Goal: Information Seeking & Learning: Check status

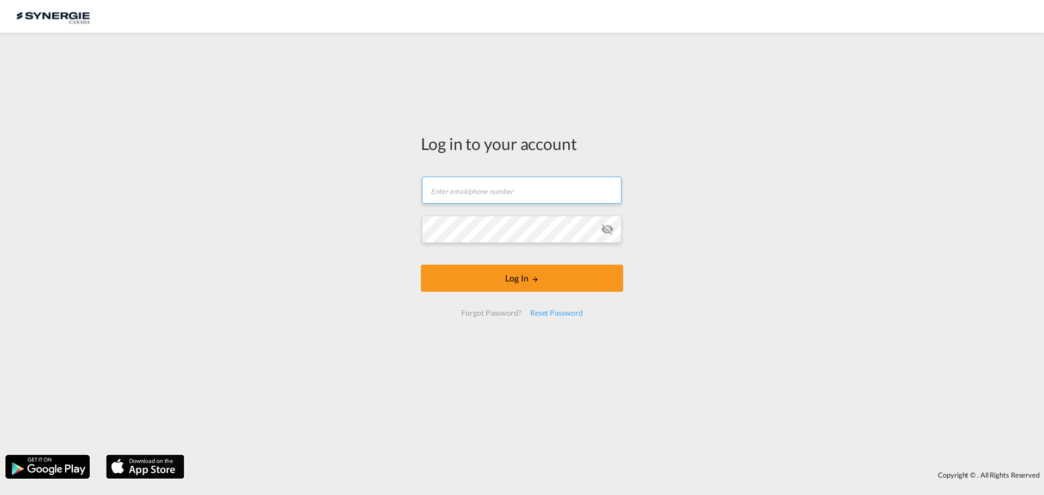
type input "ocean@gosynergie.com"
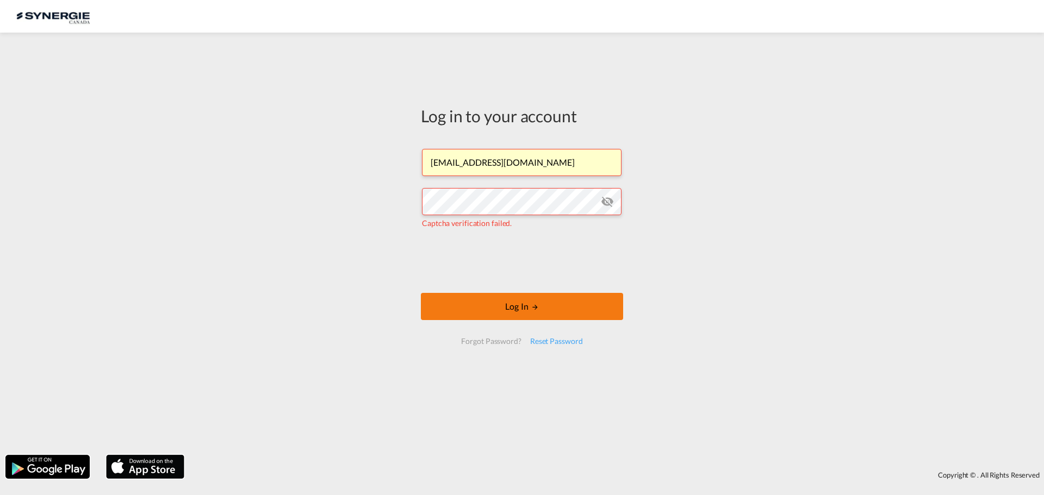
click at [507, 307] on button "Log In" at bounding box center [522, 306] width 202 height 27
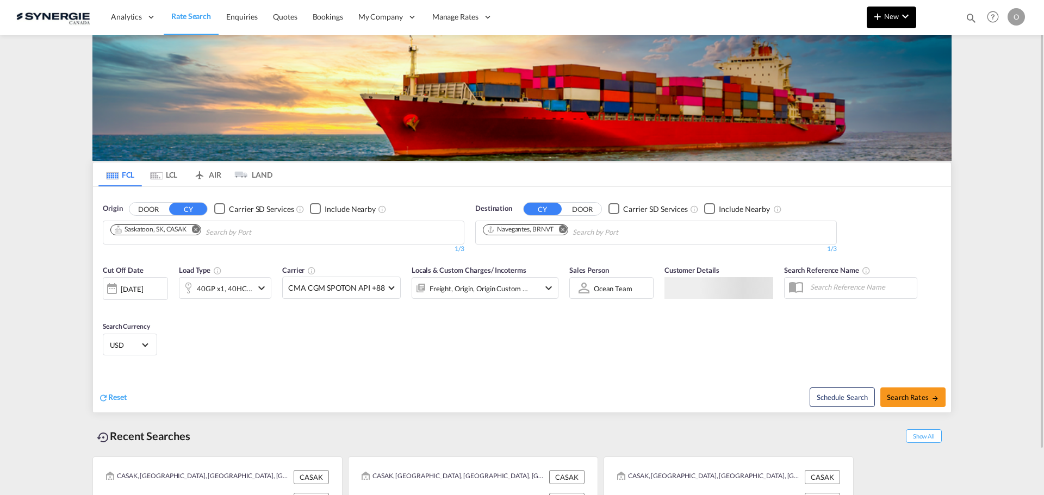
click at [899, 16] on md-icon "icon-chevron-down" at bounding box center [905, 16] width 13 height 13
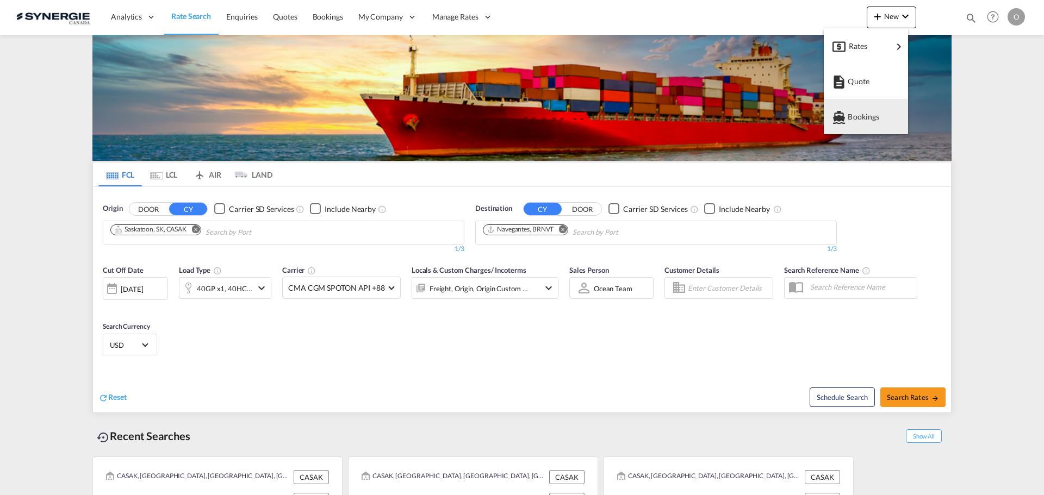
click at [972, 152] on md-backdrop at bounding box center [522, 247] width 1044 height 495
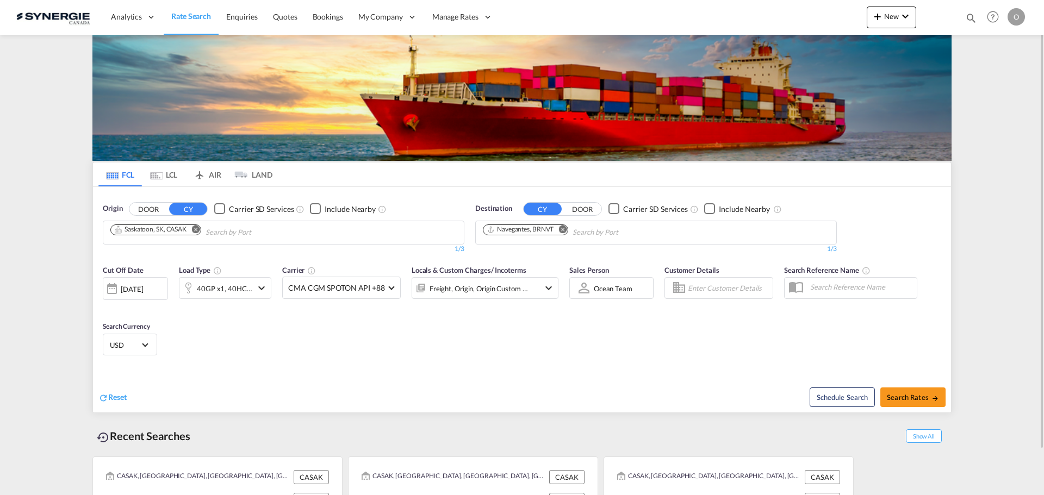
click at [968, 20] on md-icon "icon-magnify" at bounding box center [971, 18] width 12 height 12
click at [789, 20] on select "Bookings Quotes Enquiries" at bounding box center [798, 18] width 52 height 20
select select "Quotes"
click at [772, 8] on select "Bookings Quotes Enquiries" at bounding box center [798, 18] width 52 height 20
click at [847, 18] on input at bounding box center [889, 17] width 135 height 19
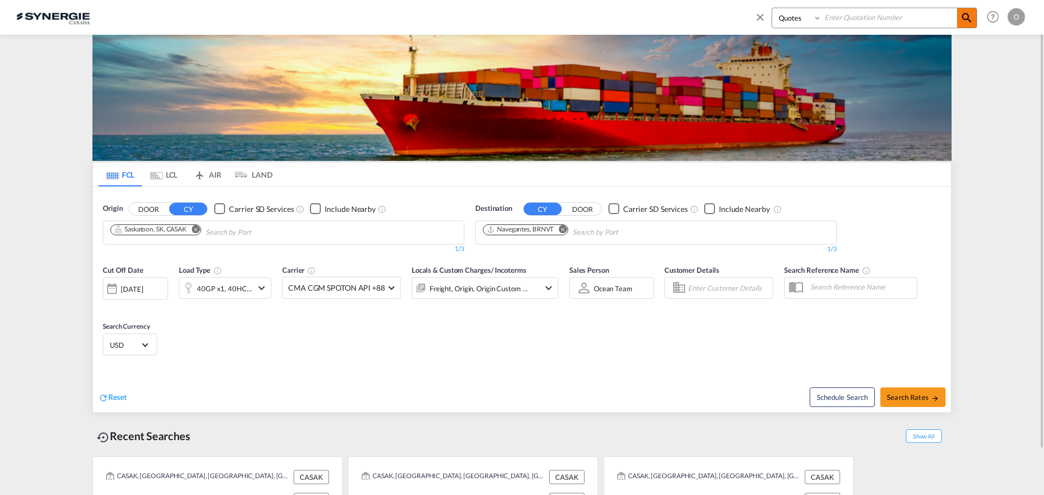
paste input "SYC000013829"
click at [967, 21] on md-icon "icon-magnify" at bounding box center [966, 17] width 13 height 13
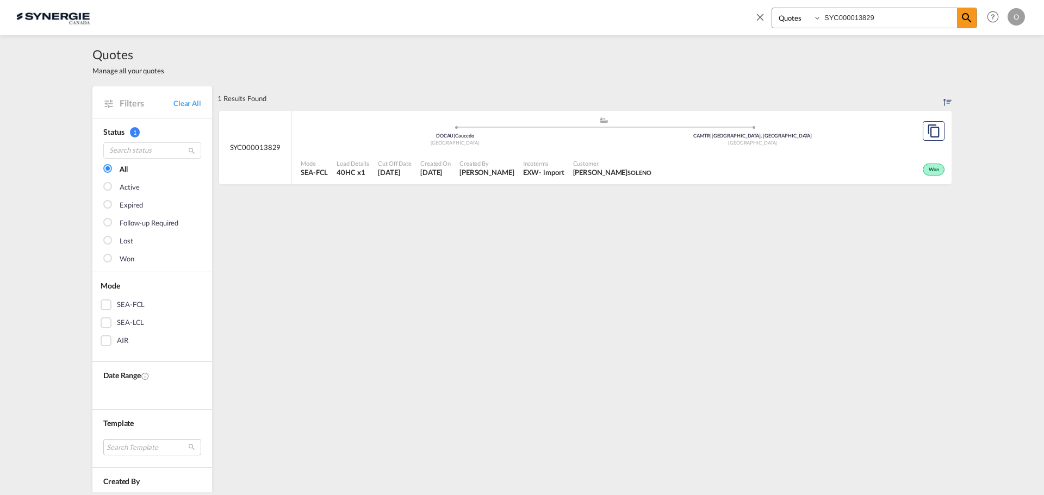
click at [626, 166] on span "Customer" at bounding box center [612, 163] width 78 height 8
drag, startPoint x: 906, startPoint y: 17, endPoint x: 737, endPoint y: 16, distance: 169.6
click at [738, 17] on div "Bookings Quotes Enquiries SYC000013829 Help Resources Product Release O My Prof…" at bounding box center [521, 17] width 1011 height 34
paste input "091"
click at [512, 167] on span "[PERSON_NAME]" at bounding box center [486, 172] width 55 height 10
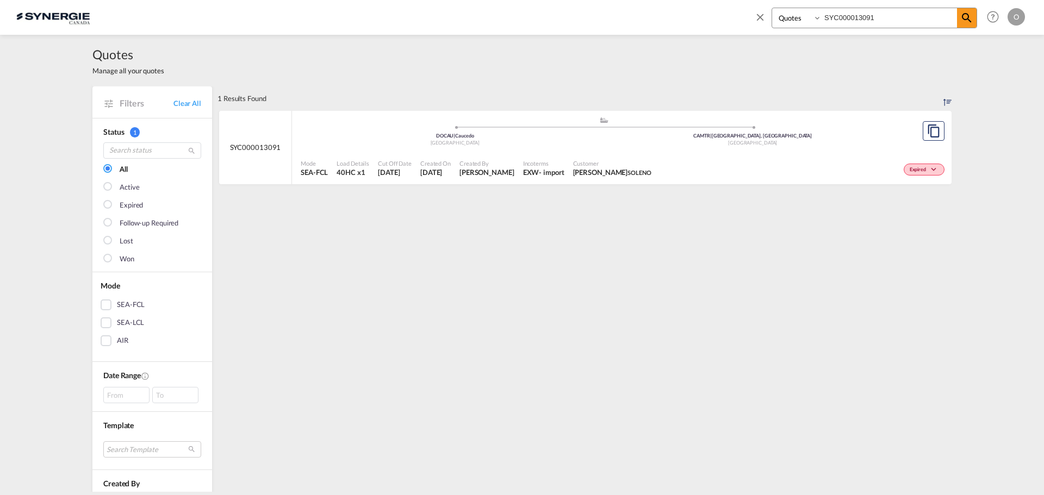
drag, startPoint x: 894, startPoint y: 18, endPoint x: 738, endPoint y: 18, distance: 156.6
click at [742, 18] on div "Bookings Quotes Enquiries SYC000013091 Help Resources Product Release O My Prof…" at bounding box center [521, 17] width 1011 height 34
paste input "829"
type input "SYC000013829"
click at [729, 176] on div "Won" at bounding box center [801, 168] width 291 height 27
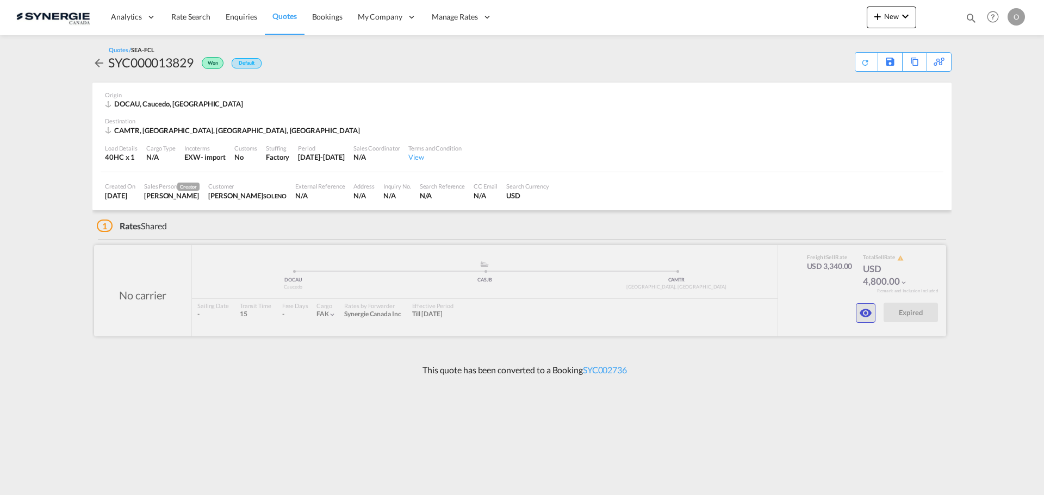
click at [863, 311] on md-icon "icon-eye" at bounding box center [865, 313] width 13 height 13
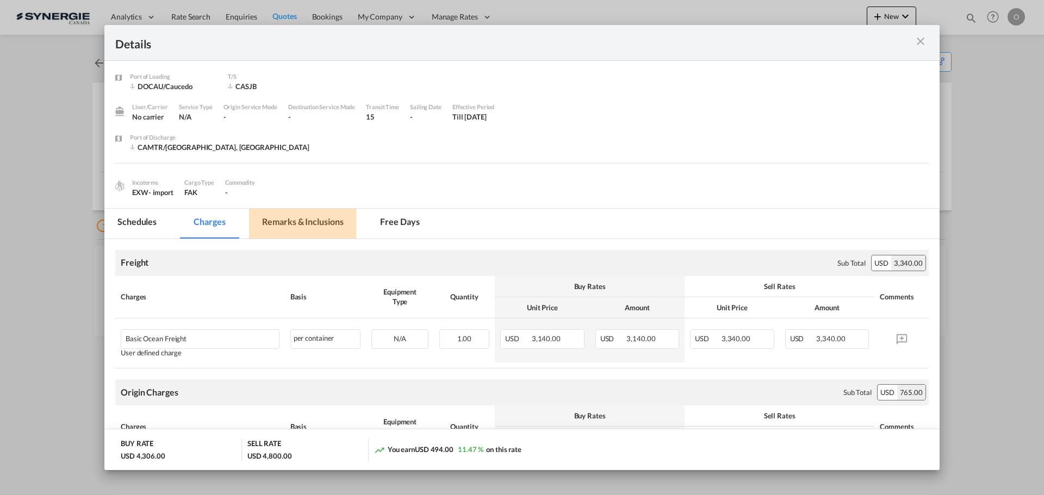
click at [315, 222] on md-tab-item "Remarks & Inclusions" at bounding box center [302, 224] width 107 height 30
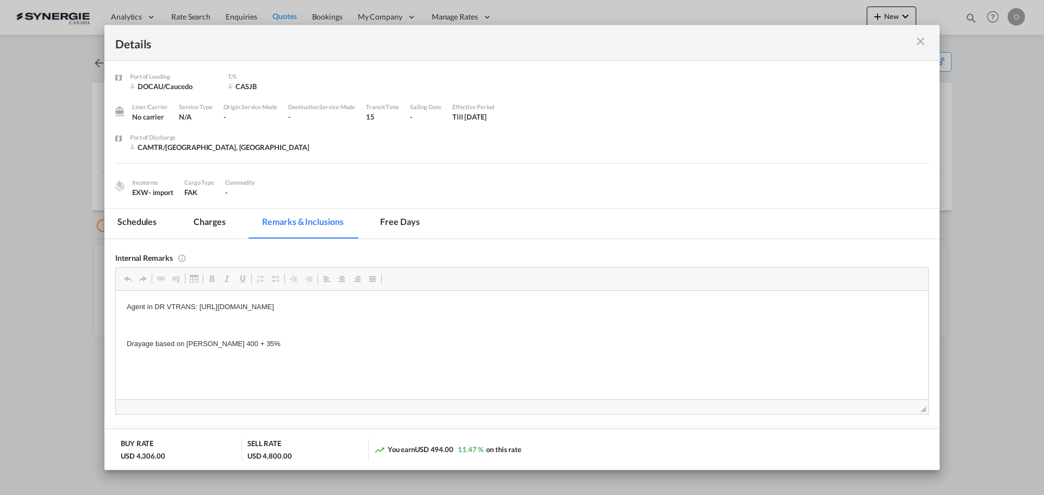
drag, startPoint x: 200, startPoint y: 306, endPoint x: 385, endPoint y: 309, distance: 185.4
drag, startPoint x: 198, startPoint y: 306, endPoint x: 387, endPoint y: 312, distance: 189.3
click at [383, 312] on p "Agent in DR VTRANS: https://app.frontapp.com/open/msg_1daom6j3?key=O8s61byzYFqR…" at bounding box center [522, 306] width 791 height 11
click at [474, 318] on body "Agent in DR VTRANS: https://app.frontapp.com/open/msg_1daom6j3?key=O8s61byzYFqR…" at bounding box center [522, 325] width 791 height 48
drag, startPoint x: 505, startPoint y: 305, endPoint x: 201, endPoint y: 300, distance: 304.0
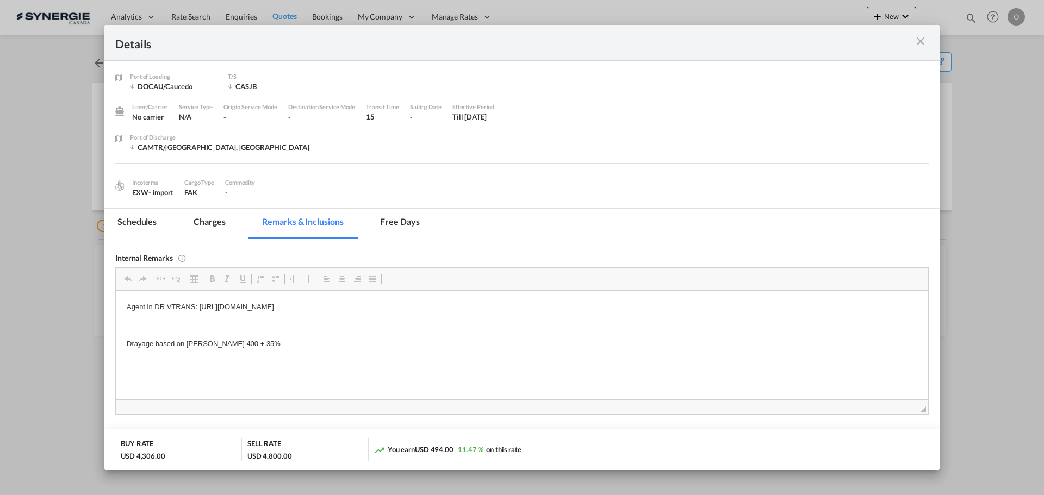
click at [201, 300] on html "Agent in DR VTRANS: https://app.frontapp.com/open/msg_1daom6j3?key=O8s61byzYFqR…" at bounding box center [522, 325] width 812 height 70
copy p "https://app.frontapp.com/open/msg_1daom6j3?key=O8s61byzYFqR6I6z1RKHMQ_hHDL4vkzX"
click at [187, 220] on md-tab-item "Charges" at bounding box center [210, 224] width 58 height 30
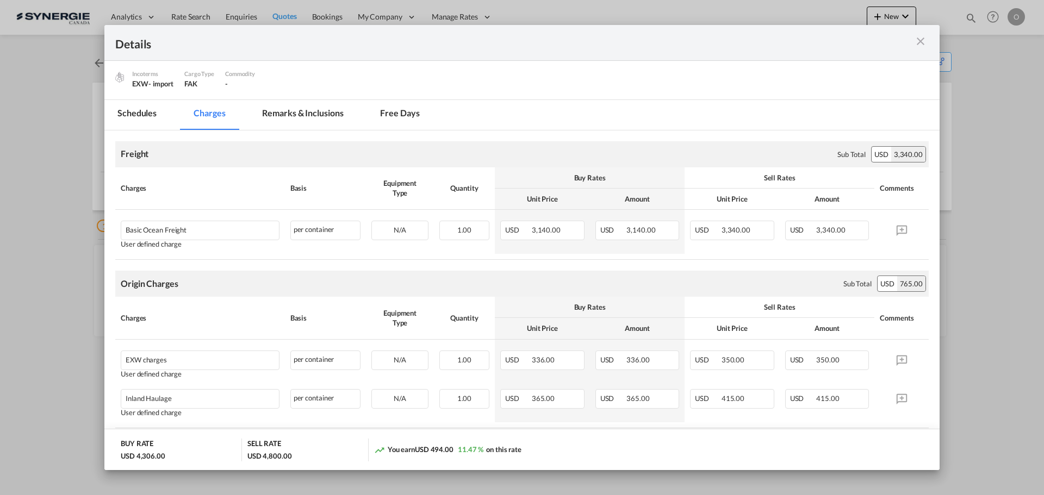
scroll to position [163, 0]
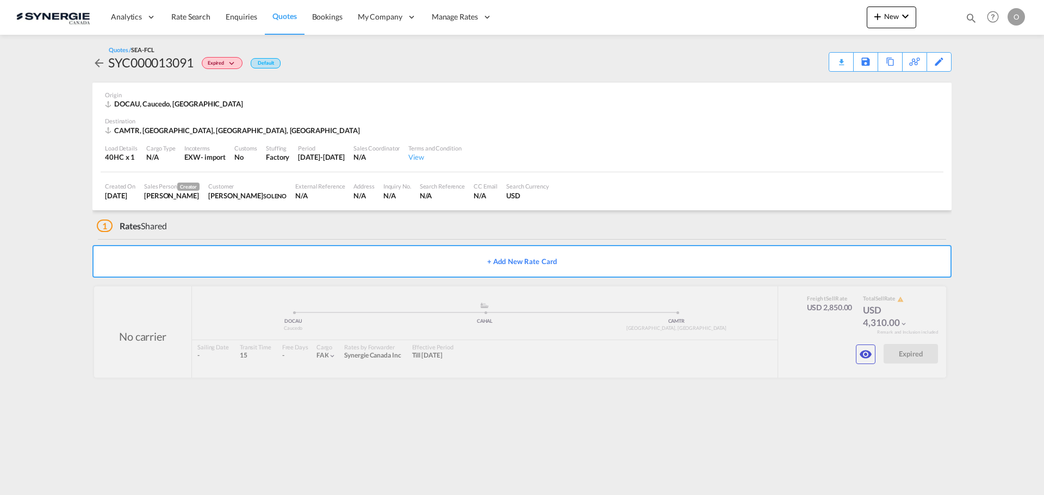
click at [284, 19] on span "Quotes" at bounding box center [284, 15] width 24 height 9
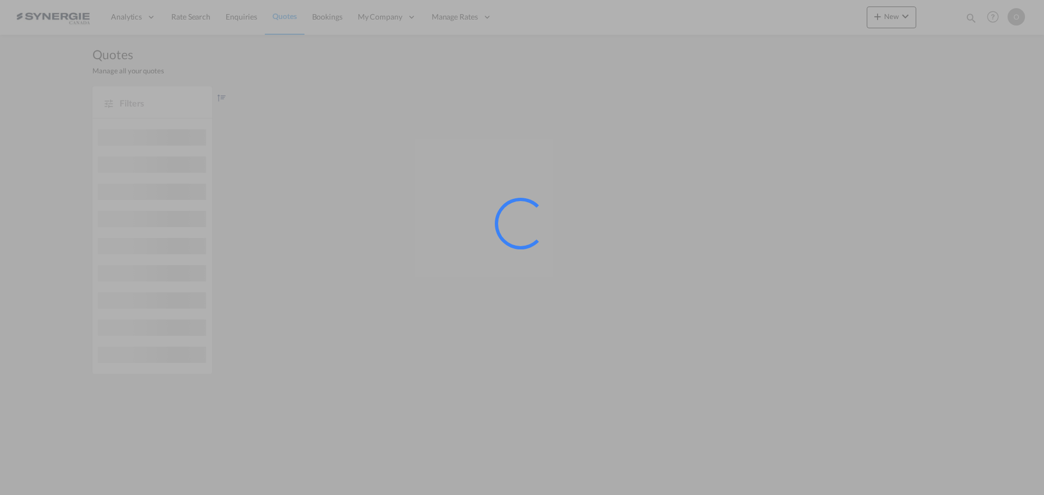
click at [968, 17] on div at bounding box center [522, 247] width 1044 height 495
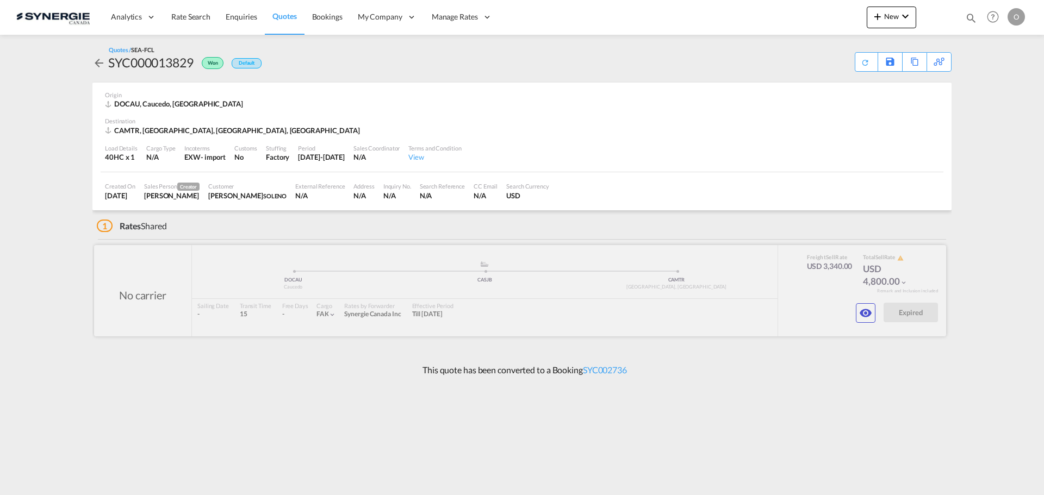
click at [867, 326] on div at bounding box center [520, 290] width 852 height 91
click at [866, 313] on md-icon "icon-eye" at bounding box center [865, 313] width 13 height 13
